Goal: Task Accomplishment & Management: Manage account settings

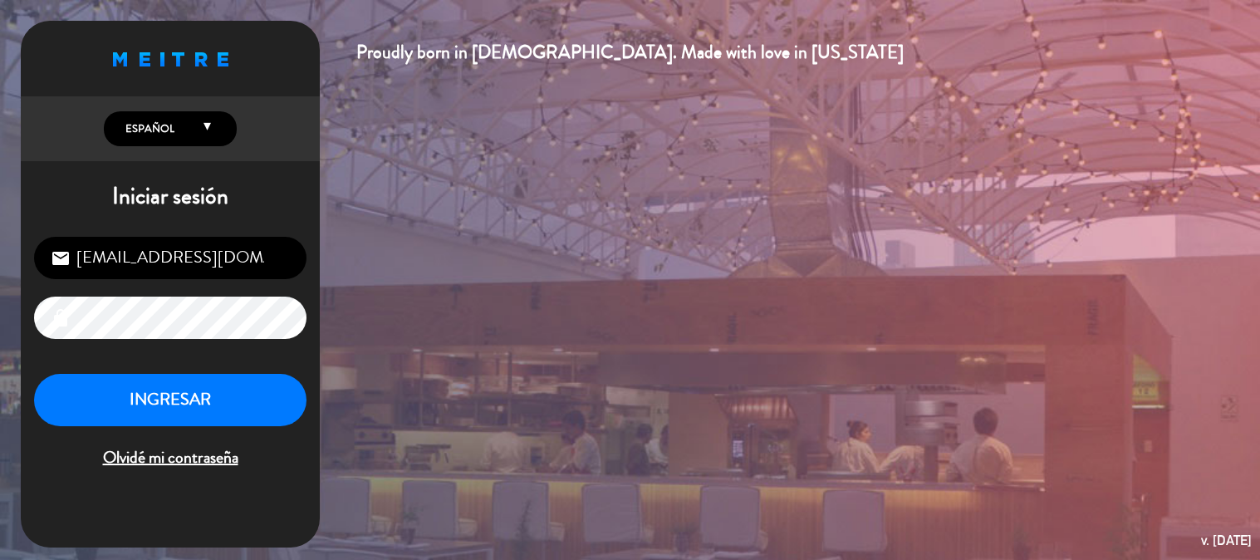
click at [268, 409] on button "INGRESAR" at bounding box center [170, 400] width 273 height 52
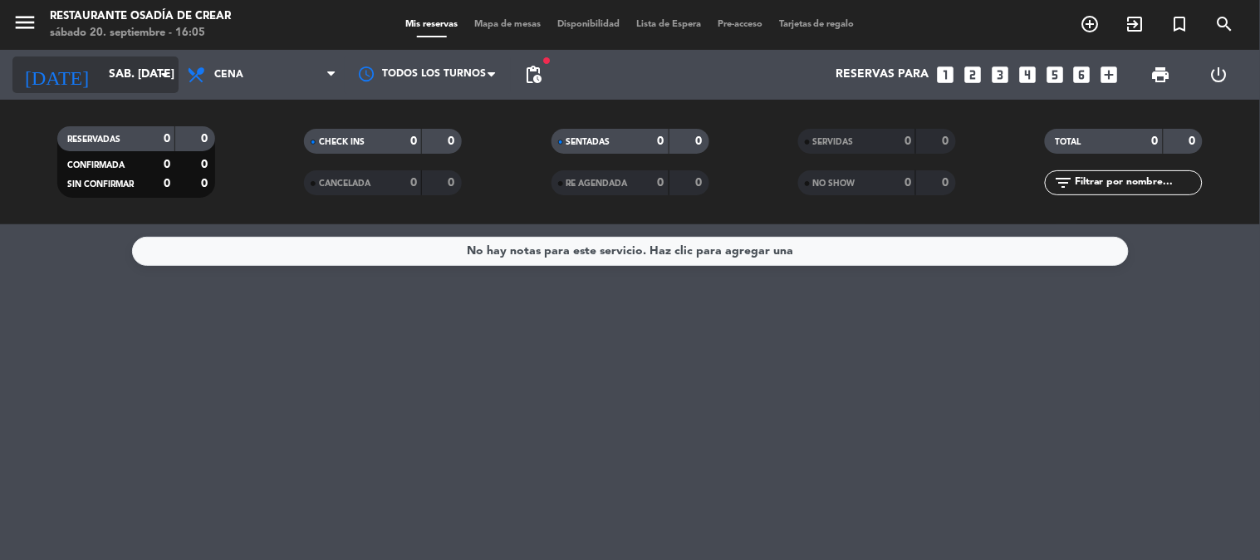
click at [119, 81] on input "sáb. [DATE]" at bounding box center [180, 75] width 158 height 30
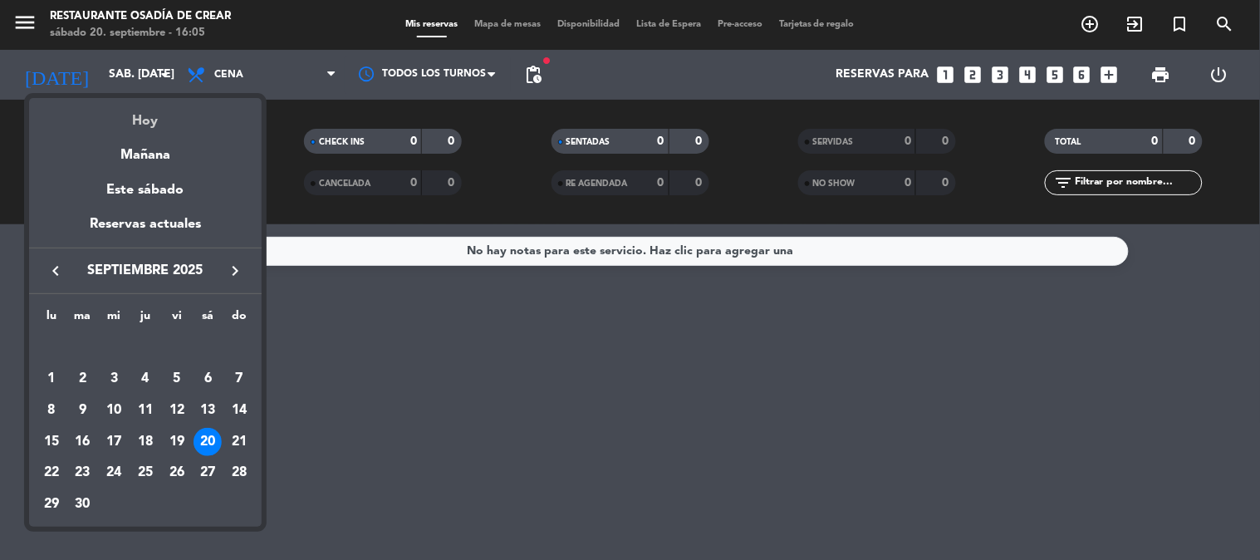
click at [122, 117] on div "Hoy" at bounding box center [145, 115] width 233 height 34
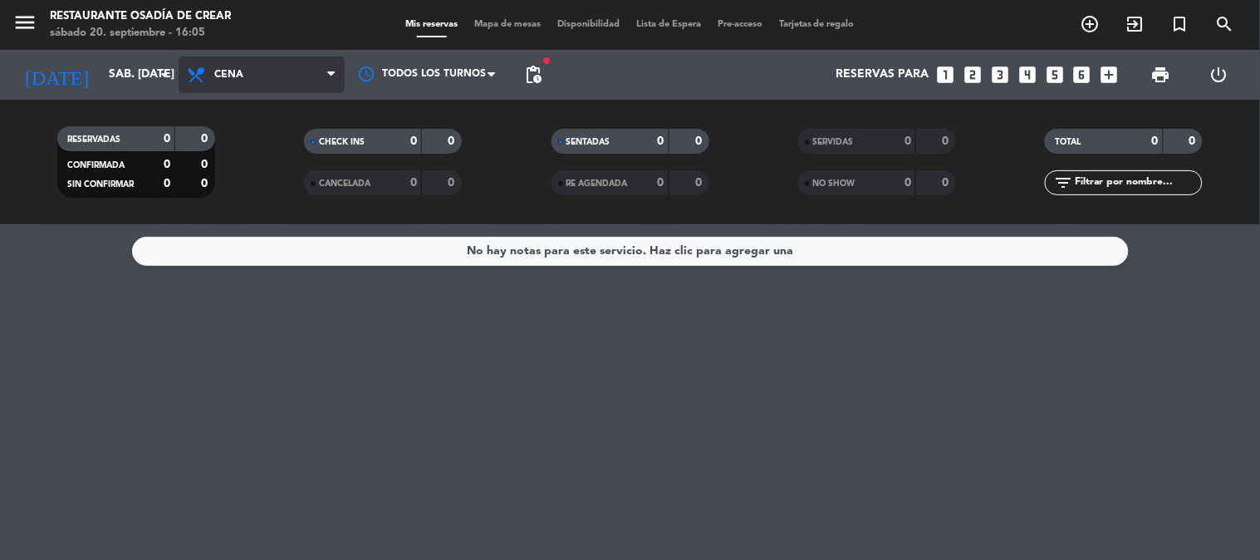
click at [263, 89] on span "Cena" at bounding box center [262, 74] width 166 height 37
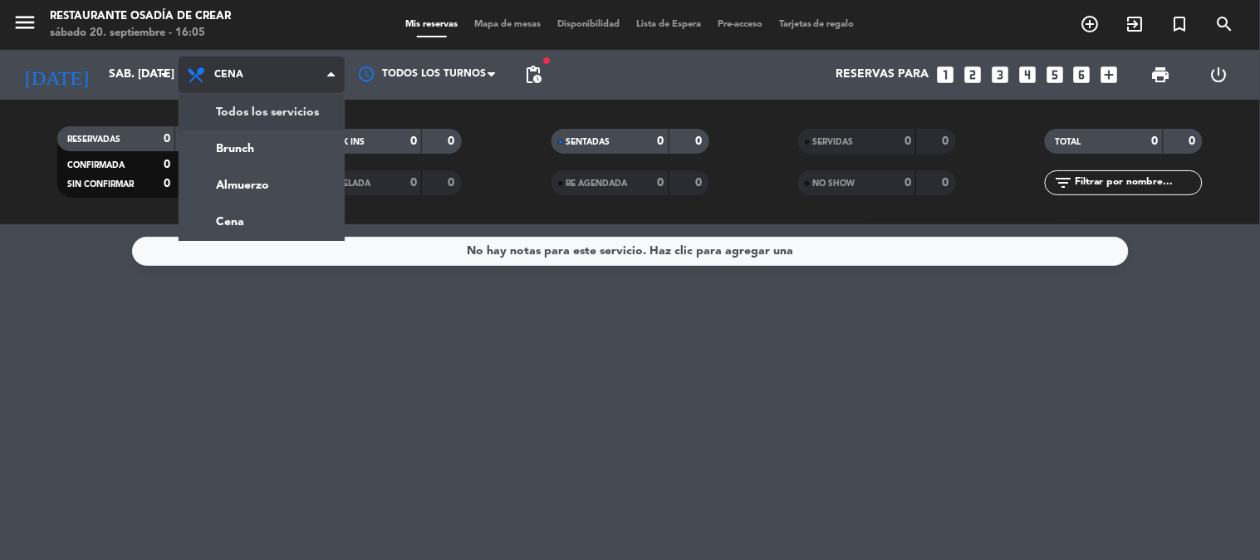
click at [247, 118] on div "menu Restaurante Osadía [PERSON_NAME] sábado 20. septiembre - 16:05 Mis reserva…" at bounding box center [630, 112] width 1260 height 224
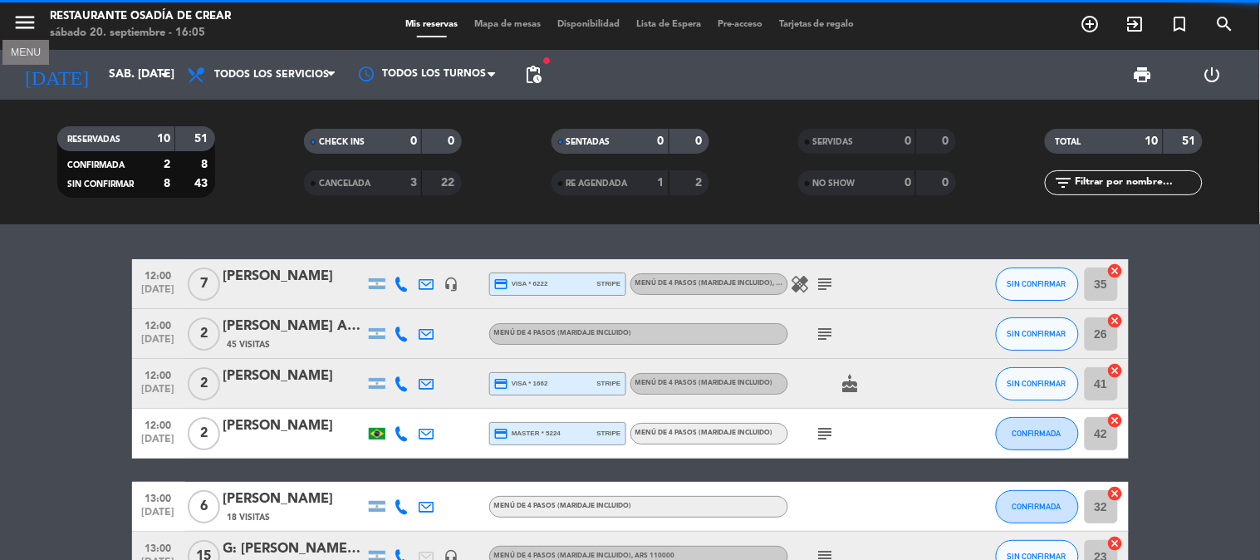
click at [22, 17] on icon "menu" at bounding box center [24, 22] width 25 height 25
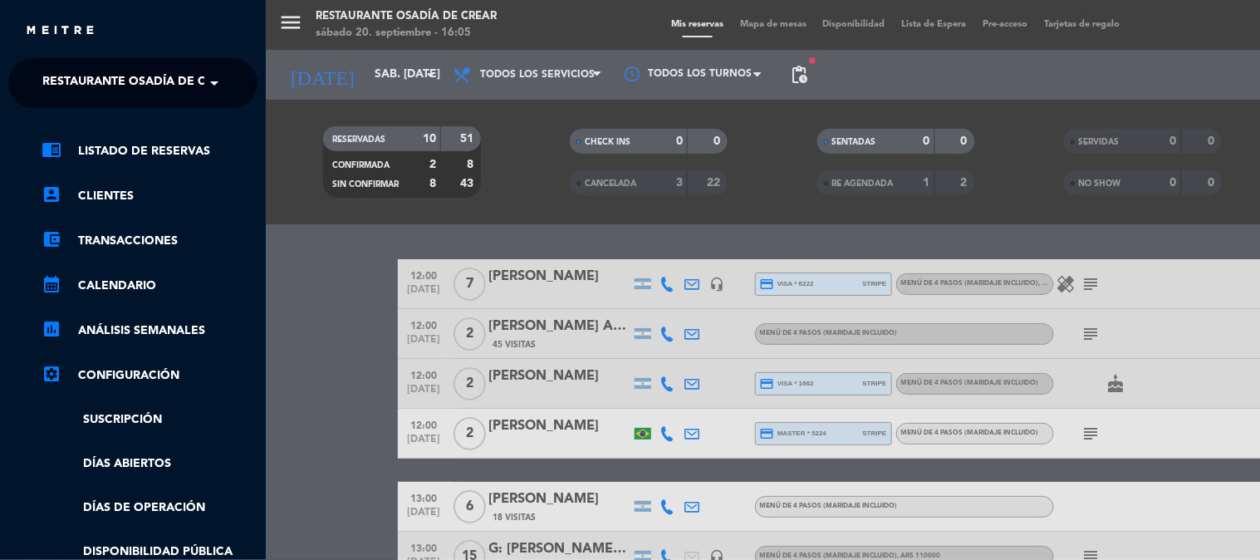
click at [89, 86] on span "Restaurante Osadía de Crear" at bounding box center [139, 83] width 194 height 35
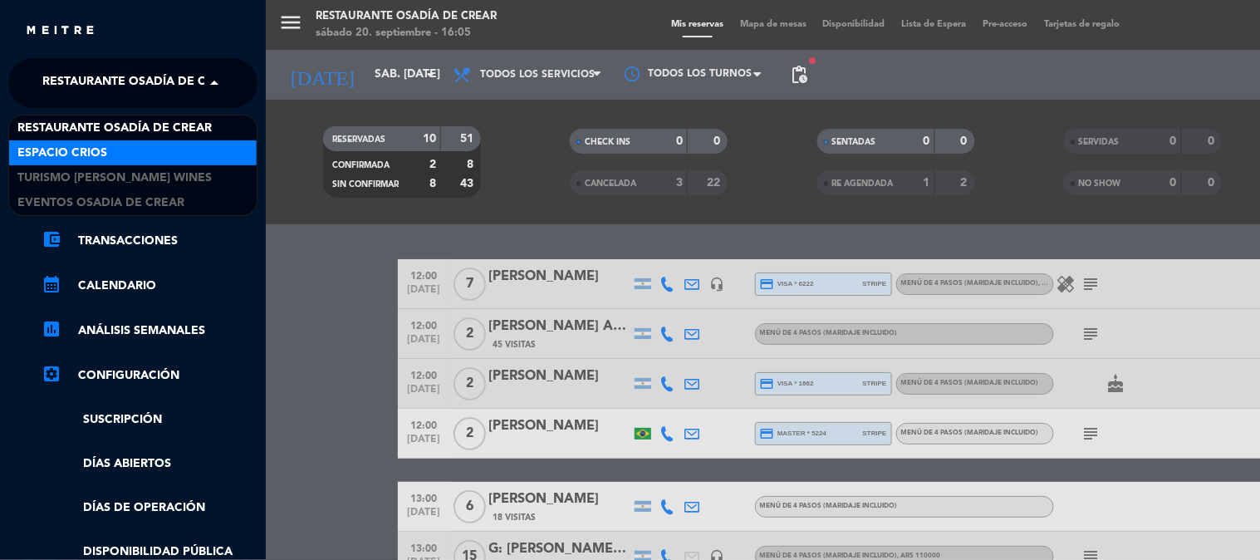
click at [137, 163] on div "Espacio Crios" at bounding box center [133, 152] width 248 height 25
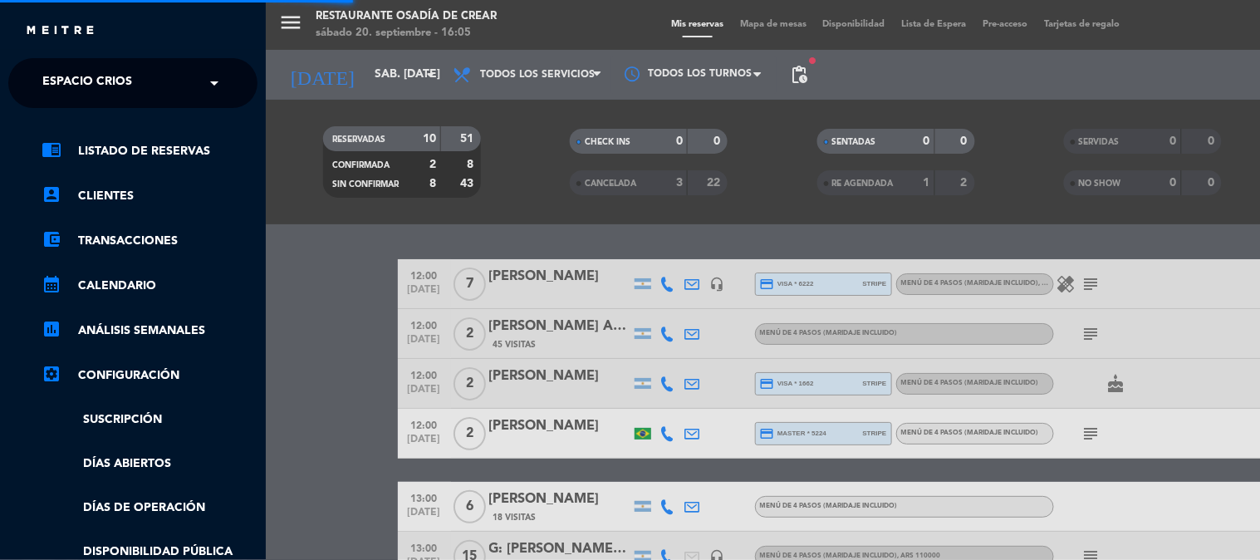
click at [93, 88] on span "Espacio Crios" at bounding box center [87, 83] width 90 height 35
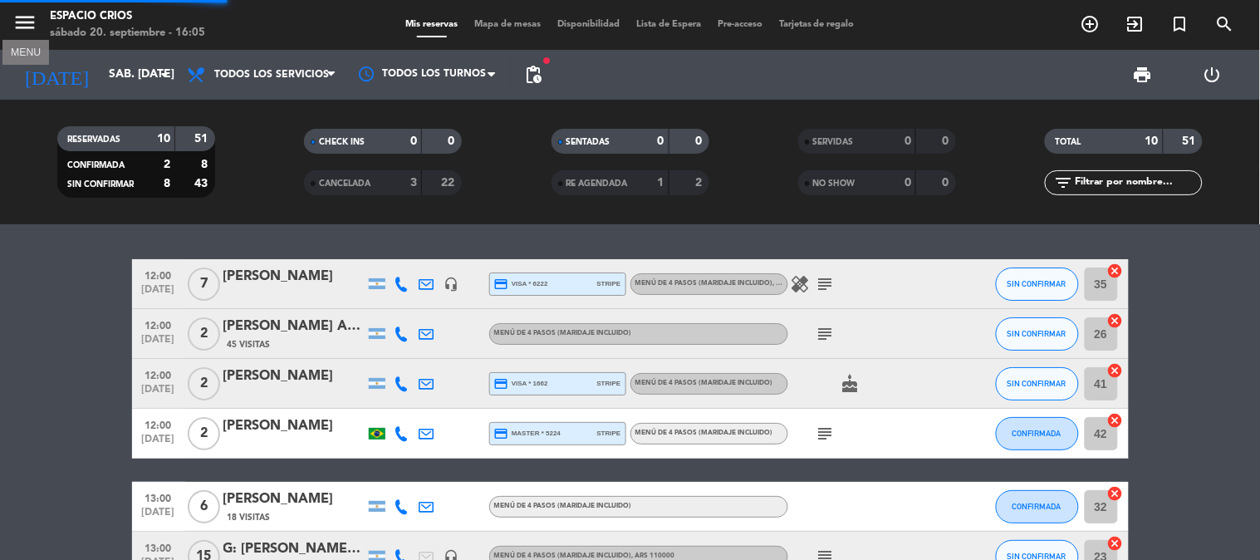
click at [35, 23] on icon "menu" at bounding box center [24, 22] width 25 height 25
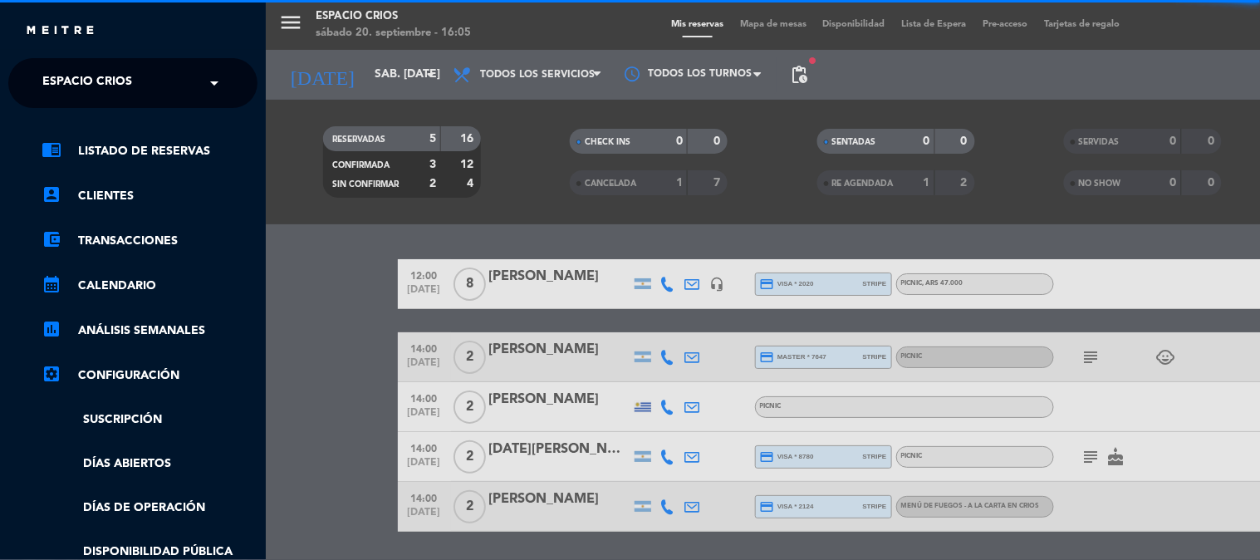
click at [96, 71] on span "Espacio Crios" at bounding box center [87, 83] width 90 height 35
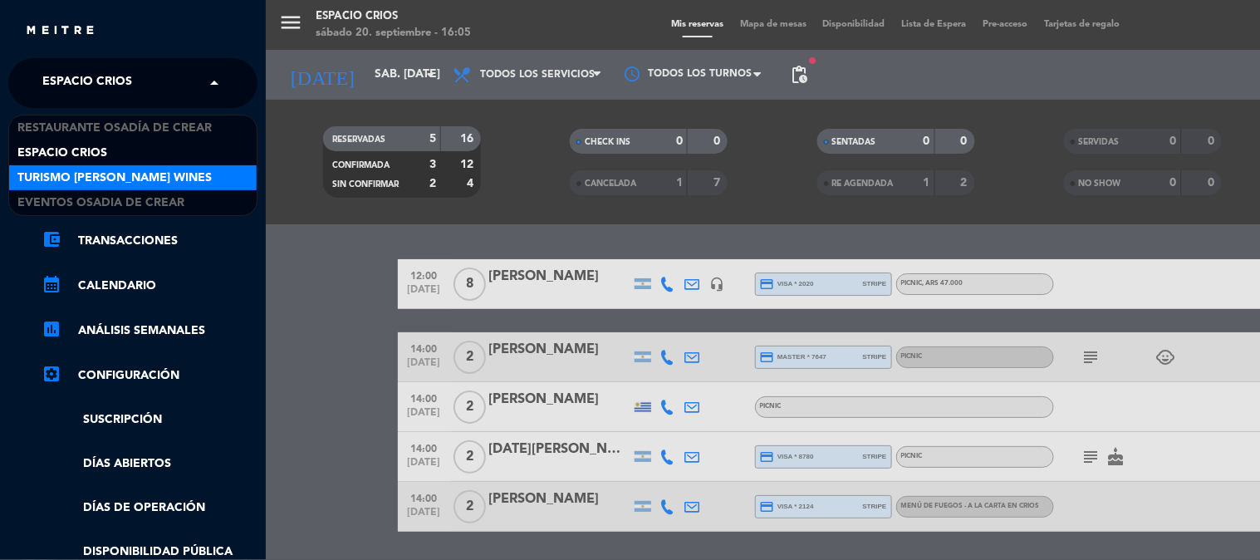
click at [93, 177] on span "Turismo [PERSON_NAME] Wines" at bounding box center [114, 178] width 194 height 19
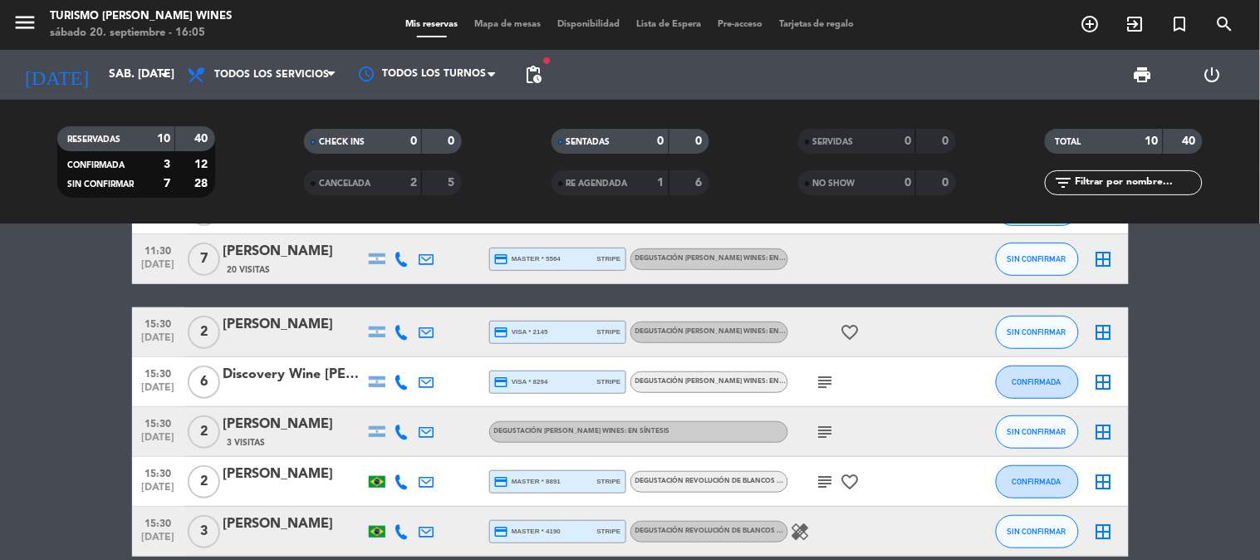
scroll to position [277, 0]
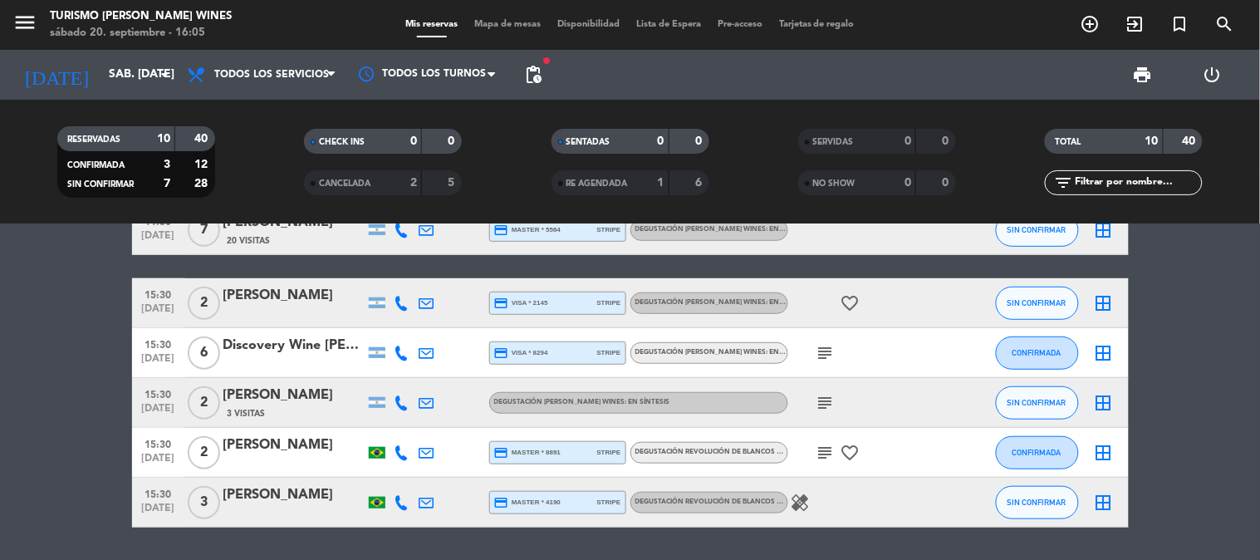
click at [402, 454] on icon at bounding box center [402, 452] width 15 height 15
click at [371, 421] on span "Copiar" at bounding box center [386, 423] width 35 height 17
